Goal: Complete application form

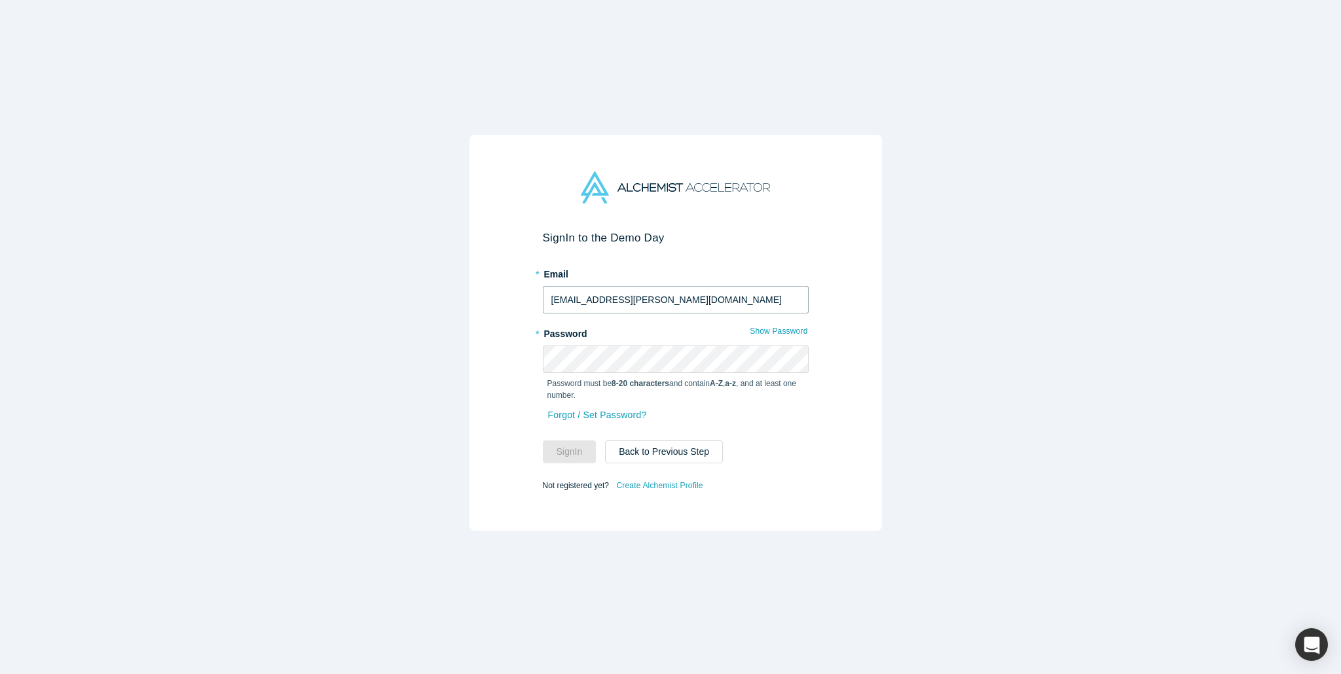
click at [613, 298] on input "[EMAIL_ADDRESS][PERSON_NAME][DOMAIN_NAME]" at bounding box center [676, 299] width 266 height 27
type input "[EMAIL_ADDRESS][PERSON_NAME][DOMAIN_NAME]"
click at [543, 441] on button "Sign In" at bounding box center [570, 452] width 54 height 23
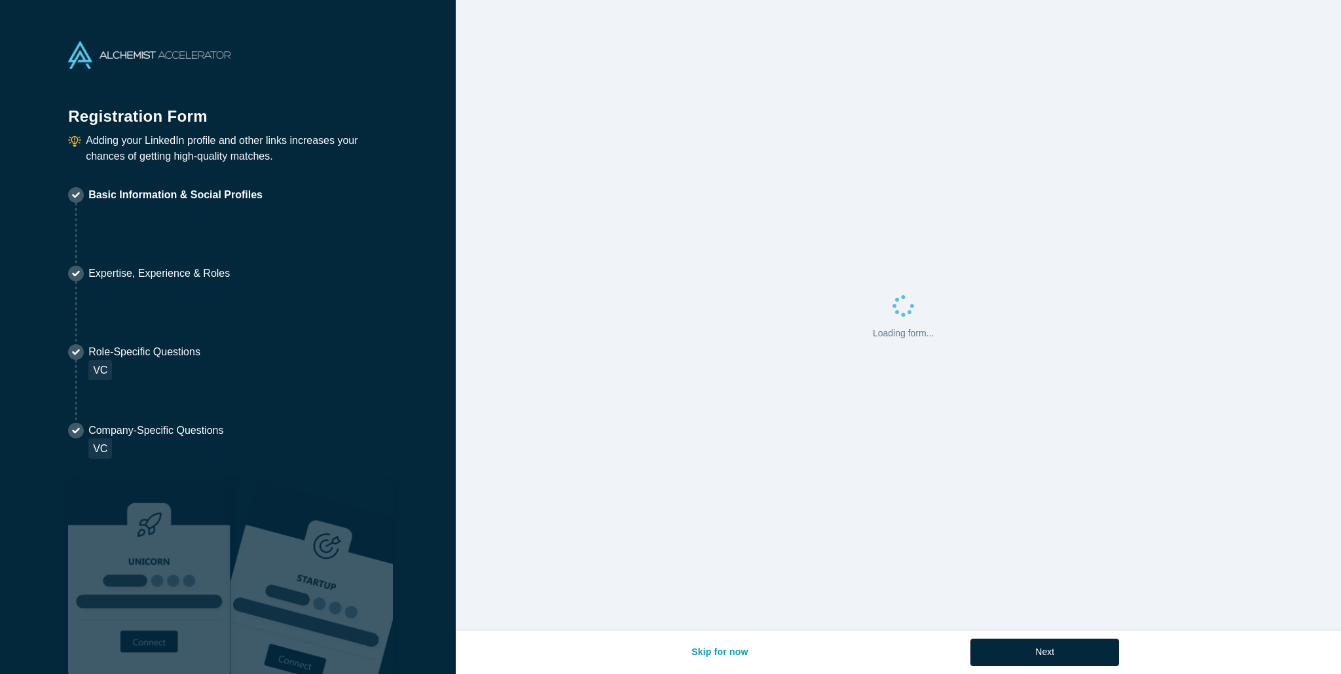
select select "US"
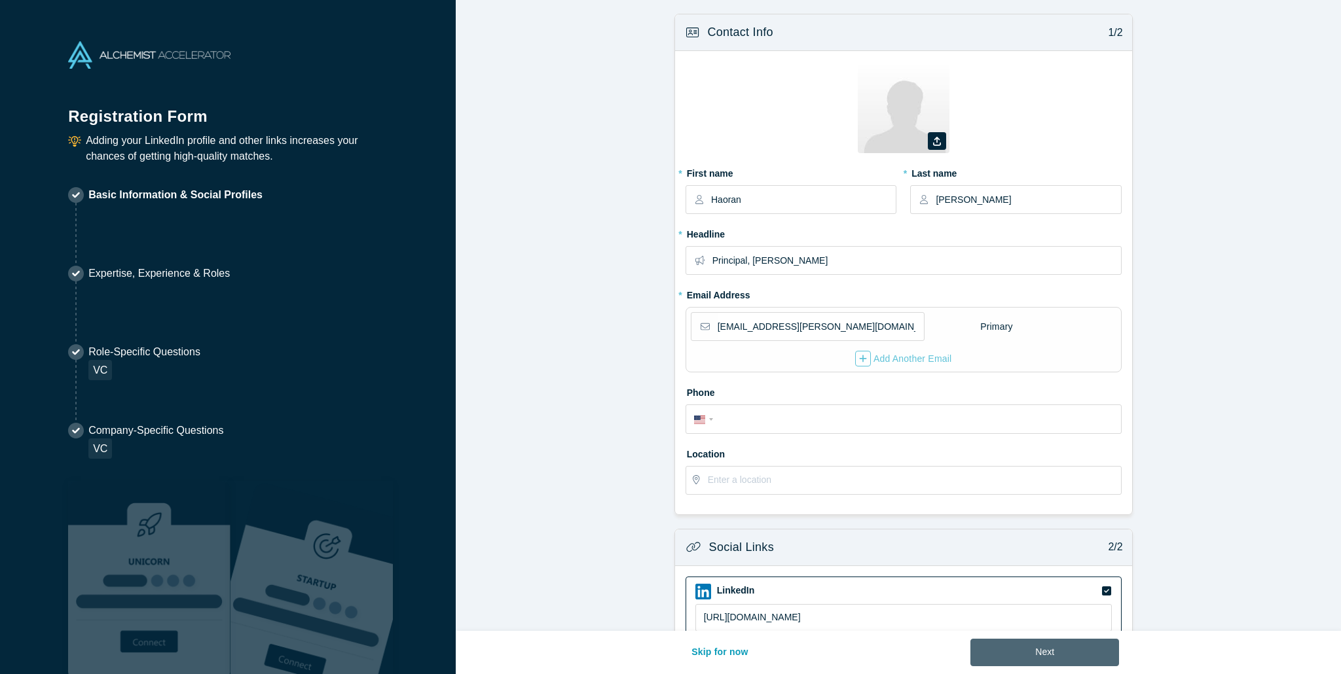
click at [1060, 651] on button "Next" at bounding box center [1044, 652] width 149 height 27
